Goal: Task Accomplishment & Management: Use online tool/utility

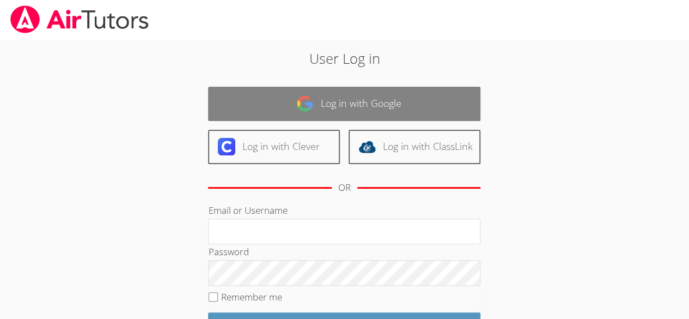
click at [439, 101] on link "Log in with Google" at bounding box center [344, 104] width 272 height 34
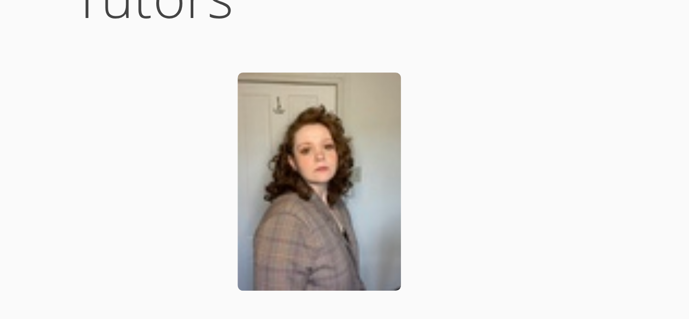
scroll to position [1926, 0]
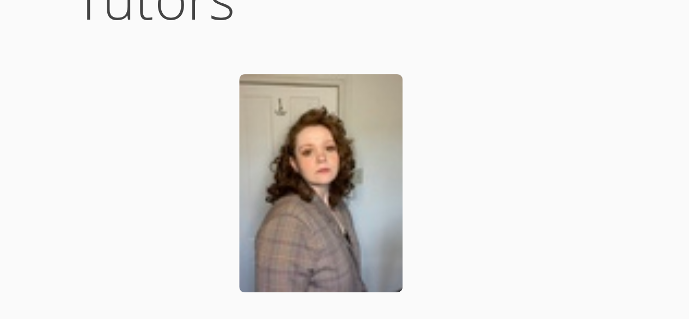
click at [155, 208] on img at bounding box center [158, 225] width 41 height 54
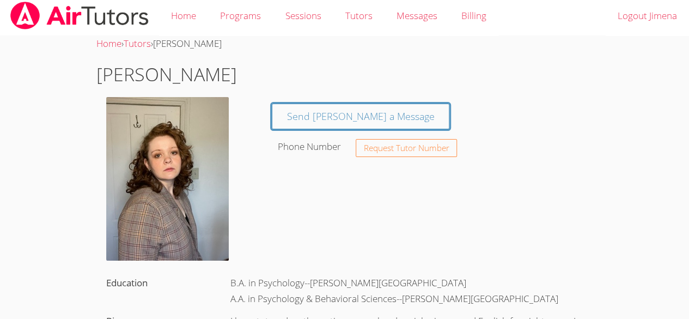
scroll to position [20, 0]
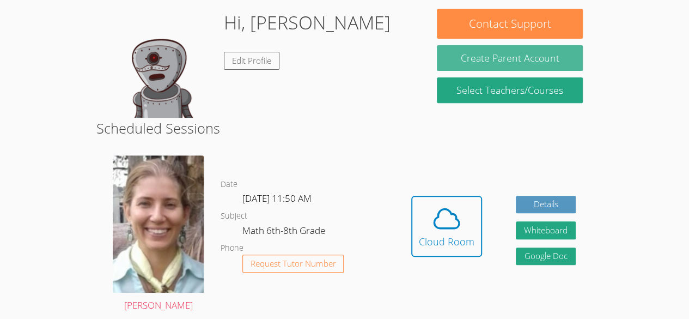
scroll to position [165, 0]
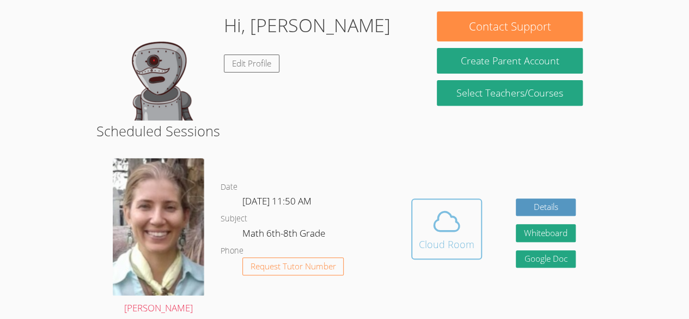
click at [446, 230] on icon at bounding box center [446, 220] width 25 height 19
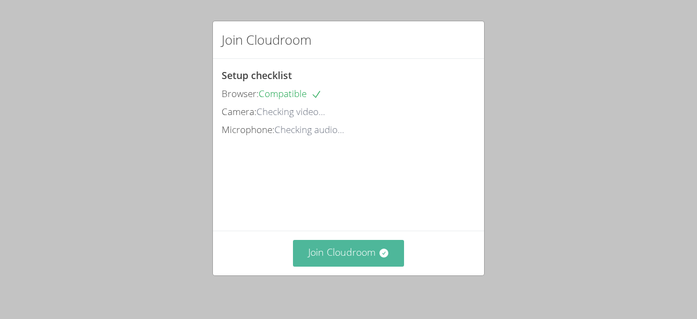
click at [374, 264] on button "Join Cloudroom" at bounding box center [349, 253] width 112 height 27
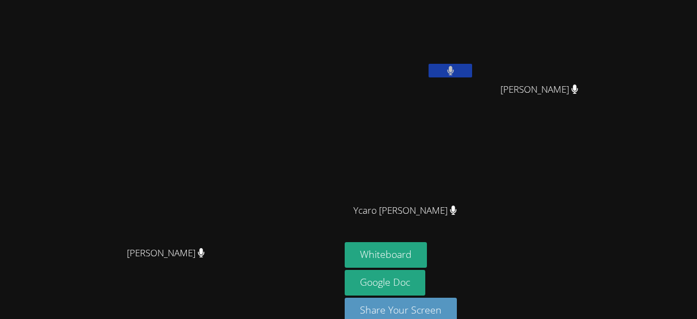
click at [454, 71] on icon at bounding box center [450, 70] width 7 height 9
click at [472, 73] on button at bounding box center [451, 71] width 44 height 14
click at [472, 67] on button at bounding box center [451, 71] width 44 height 14
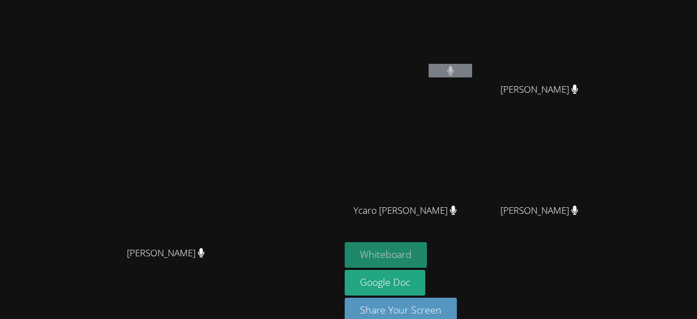
click at [427, 252] on button "Whiteboard" at bounding box center [386, 255] width 82 height 26
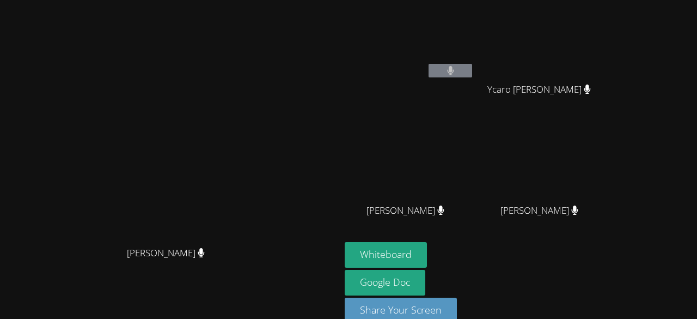
click at [111, 90] on video at bounding box center [170, 147] width 163 height 187
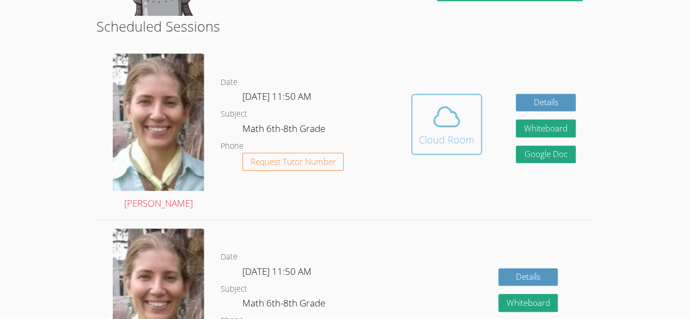
scroll to position [268, 0]
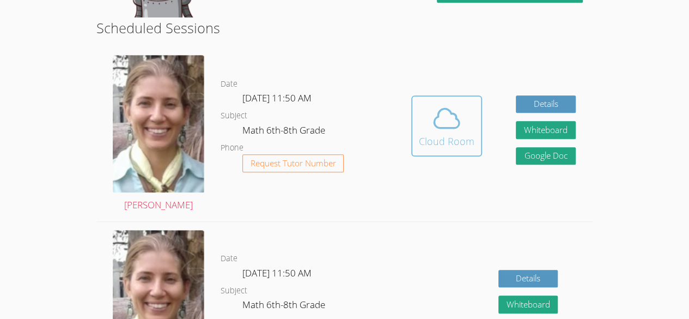
click at [448, 133] on div "Cloud Room" at bounding box center [447, 140] width 56 height 15
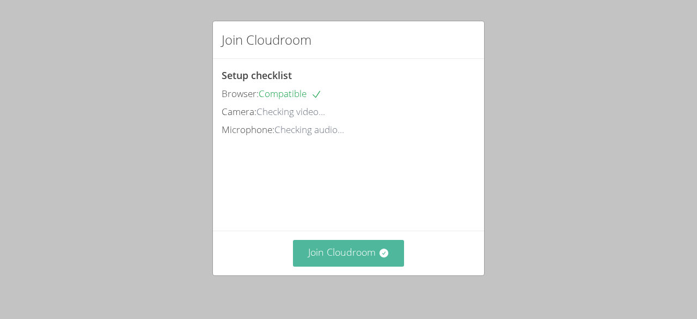
click at [373, 254] on button "Join Cloudroom" at bounding box center [349, 253] width 112 height 27
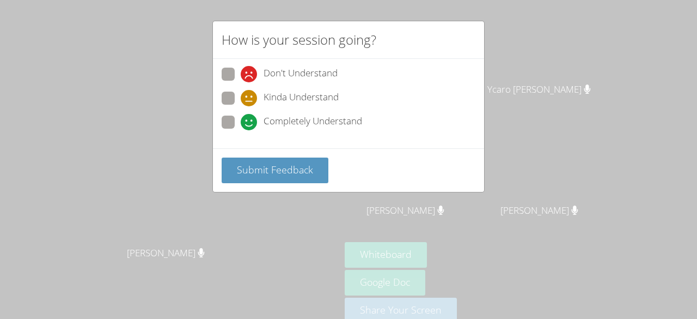
click at [241, 130] on span at bounding box center [241, 130] width 0 height 0
click at [241, 120] on input "Completely Understand" at bounding box center [245, 119] width 9 height 9
radio input "true"
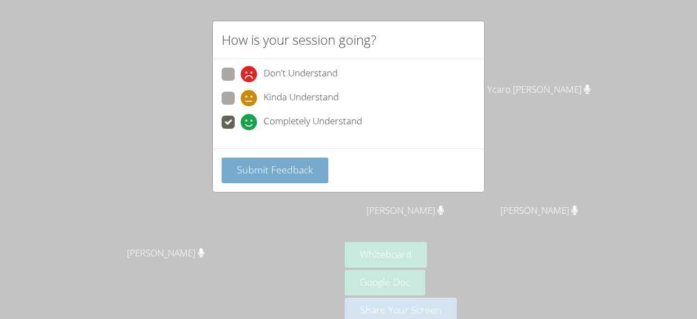
click at [261, 163] on span "Submit Feedback" at bounding box center [275, 169] width 76 height 13
